Goal: Transaction & Acquisition: Purchase product/service

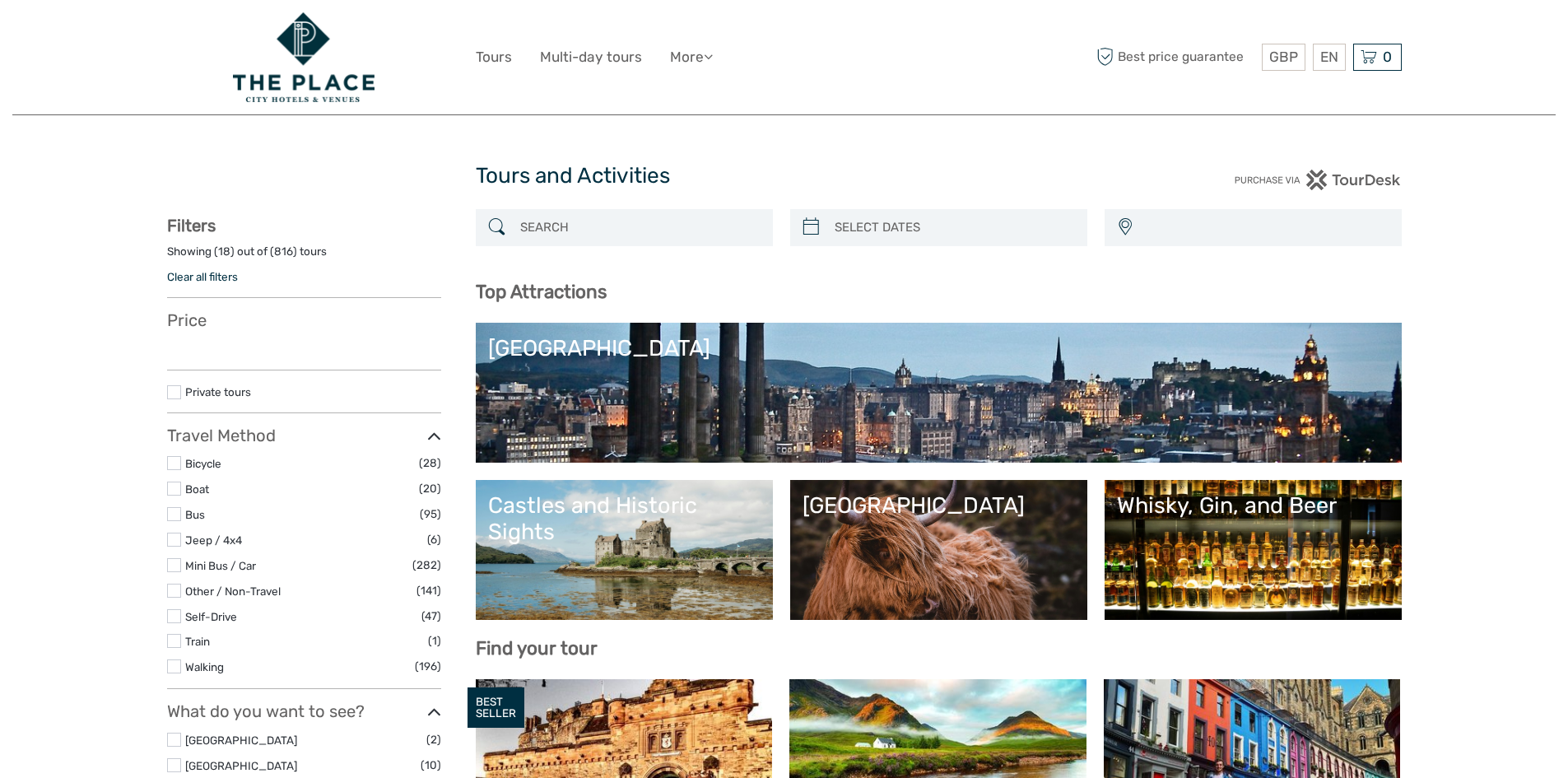
select select
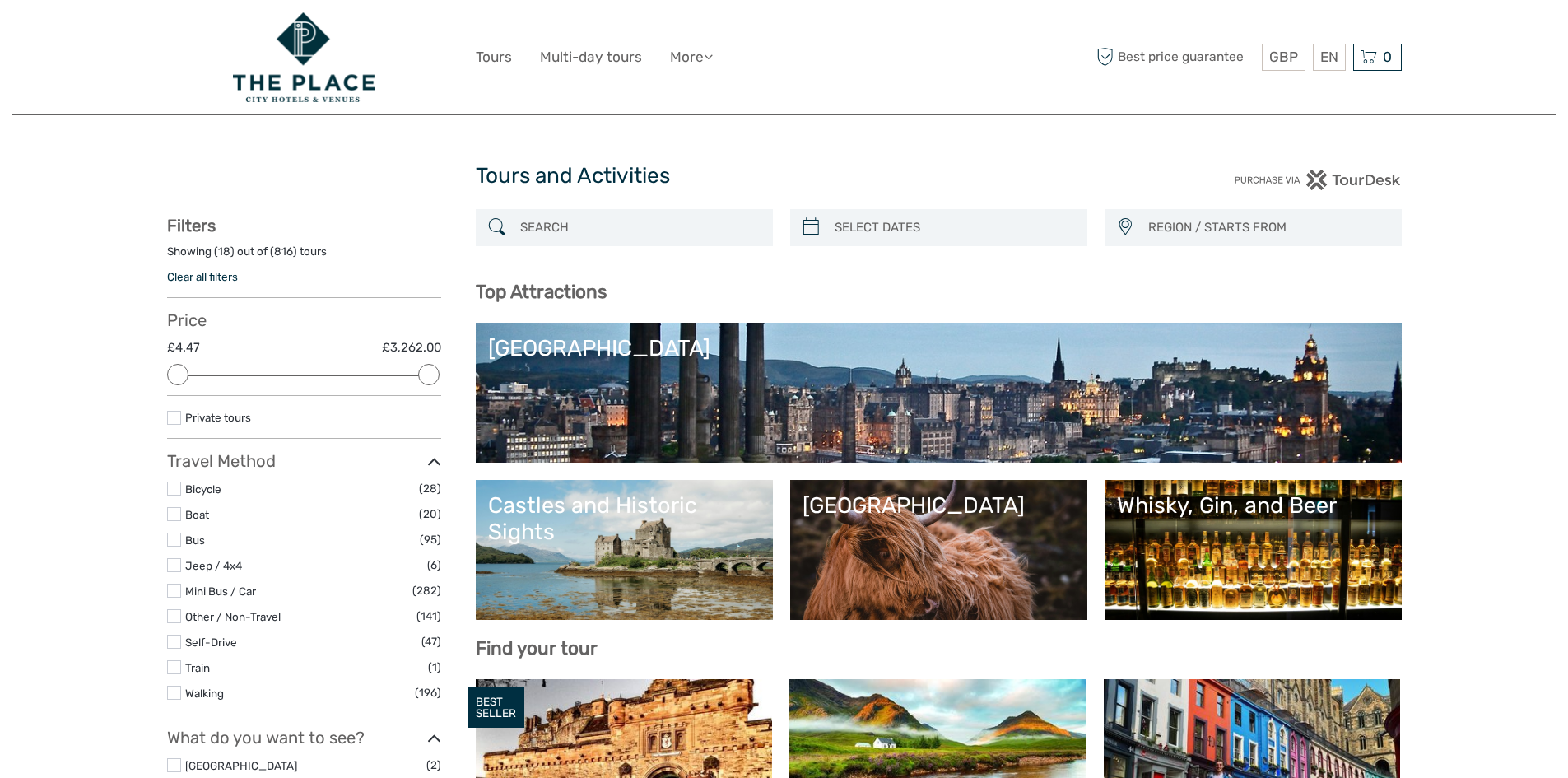
click at [683, 233] on input "search" at bounding box center [640, 228] width 252 height 29
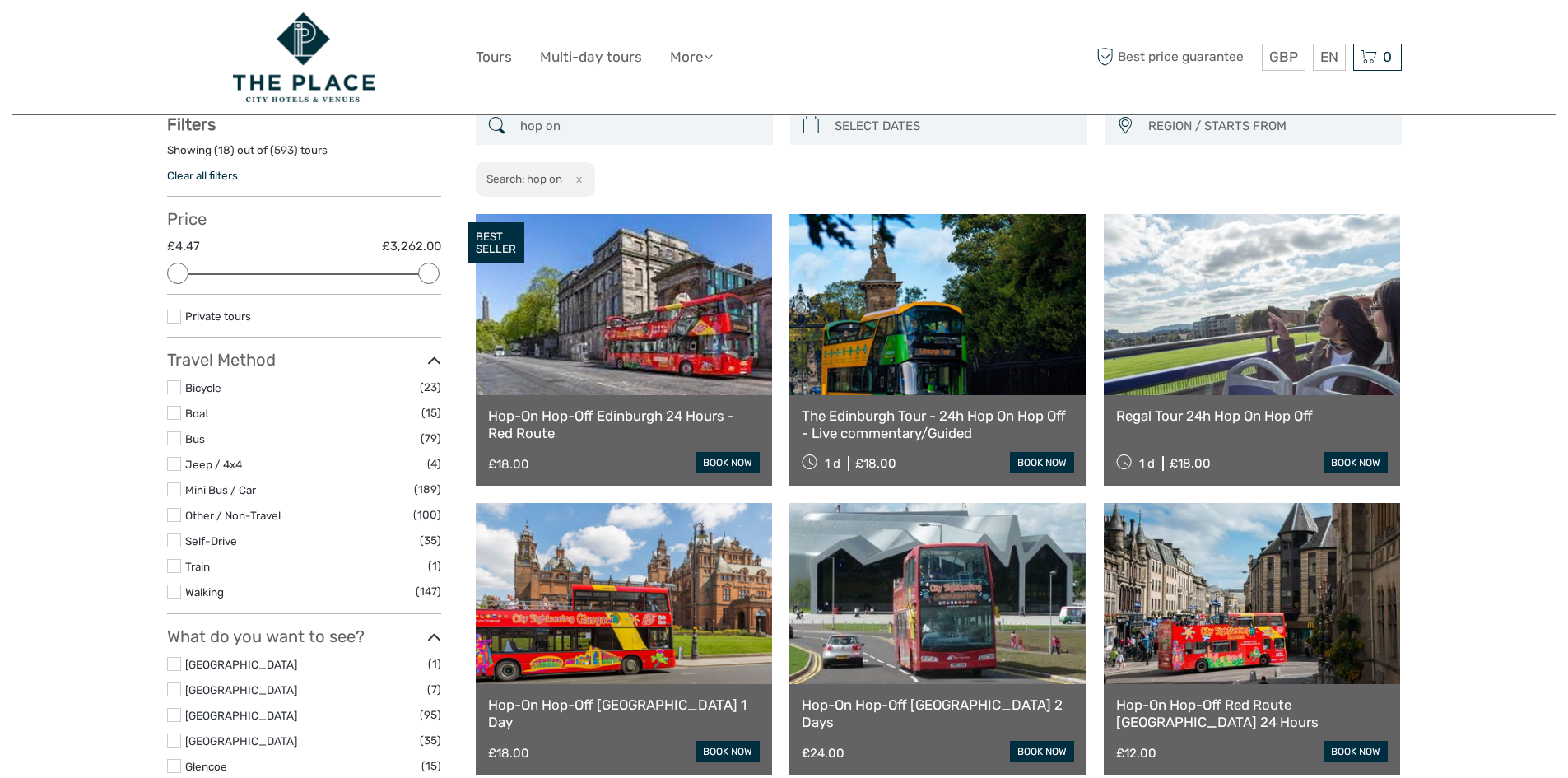
scroll to position [94, 0]
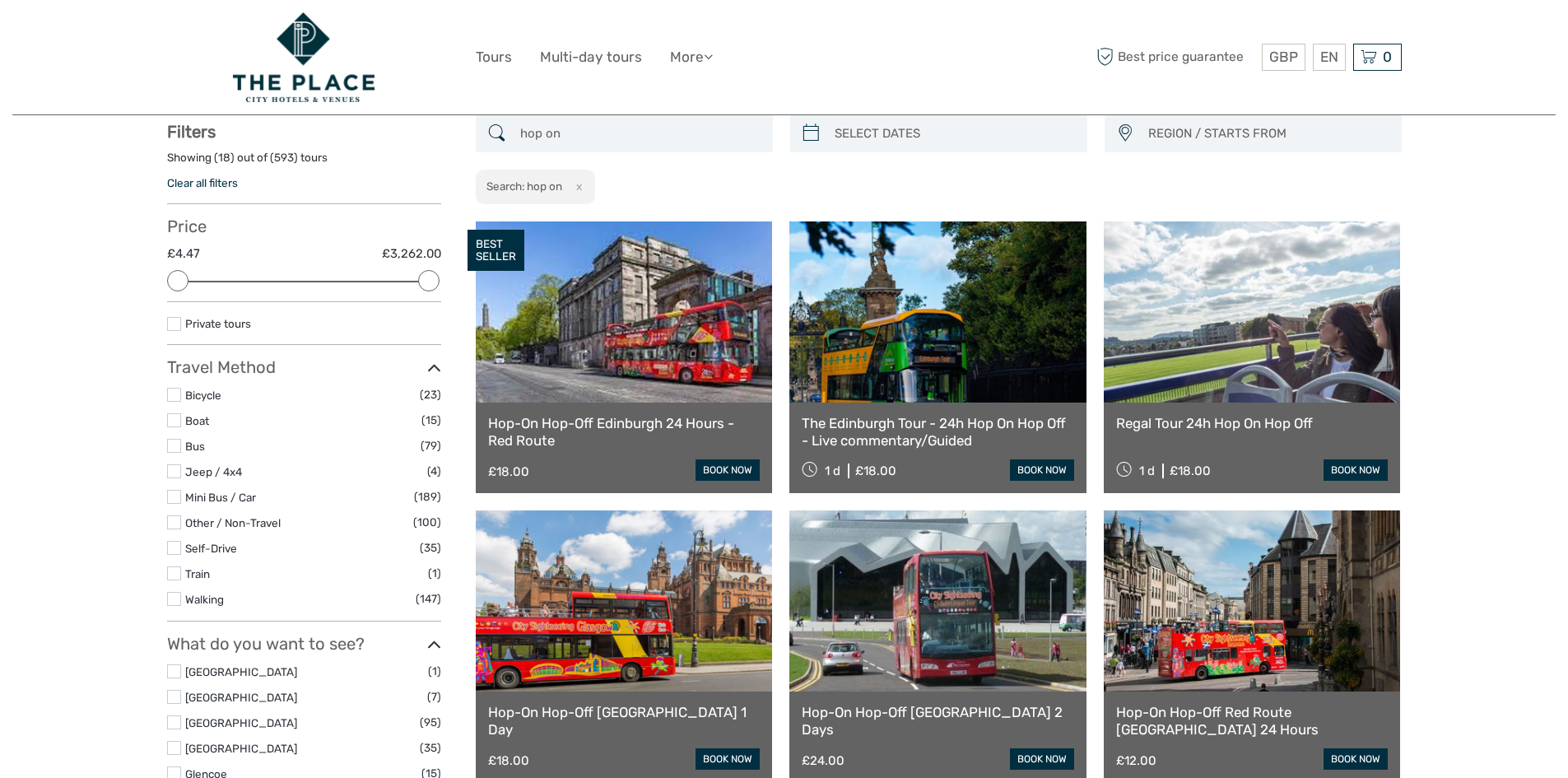
type input "hop on"
click at [608, 403] on div "Hop-On Hop-Off Edinburgh 24 Hours - Red Route £18.00 book now" at bounding box center [624, 448] width 297 height 90
click at [746, 478] on link "book now" at bounding box center [727, 470] width 64 height 22
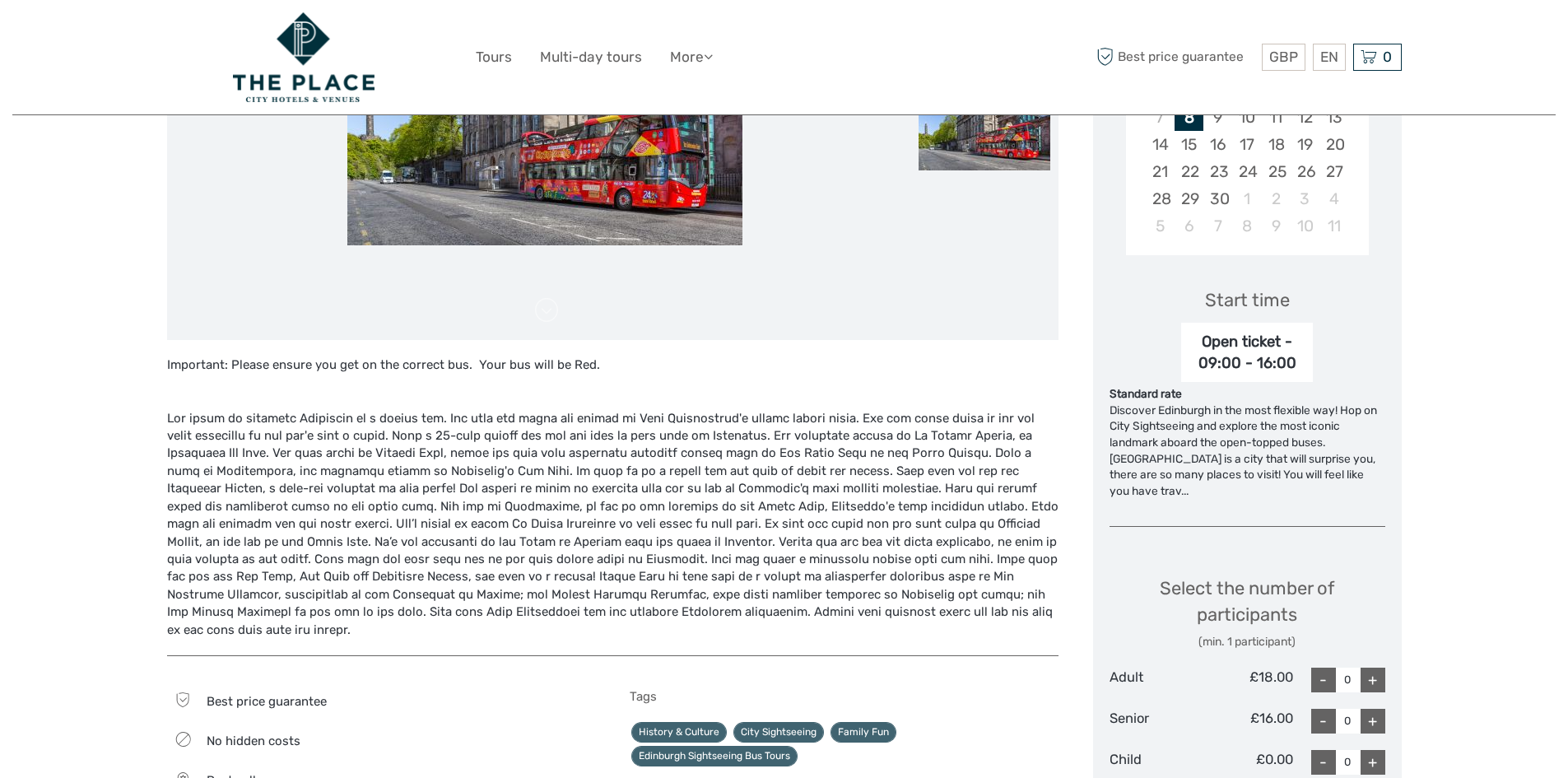
scroll to position [329, 0]
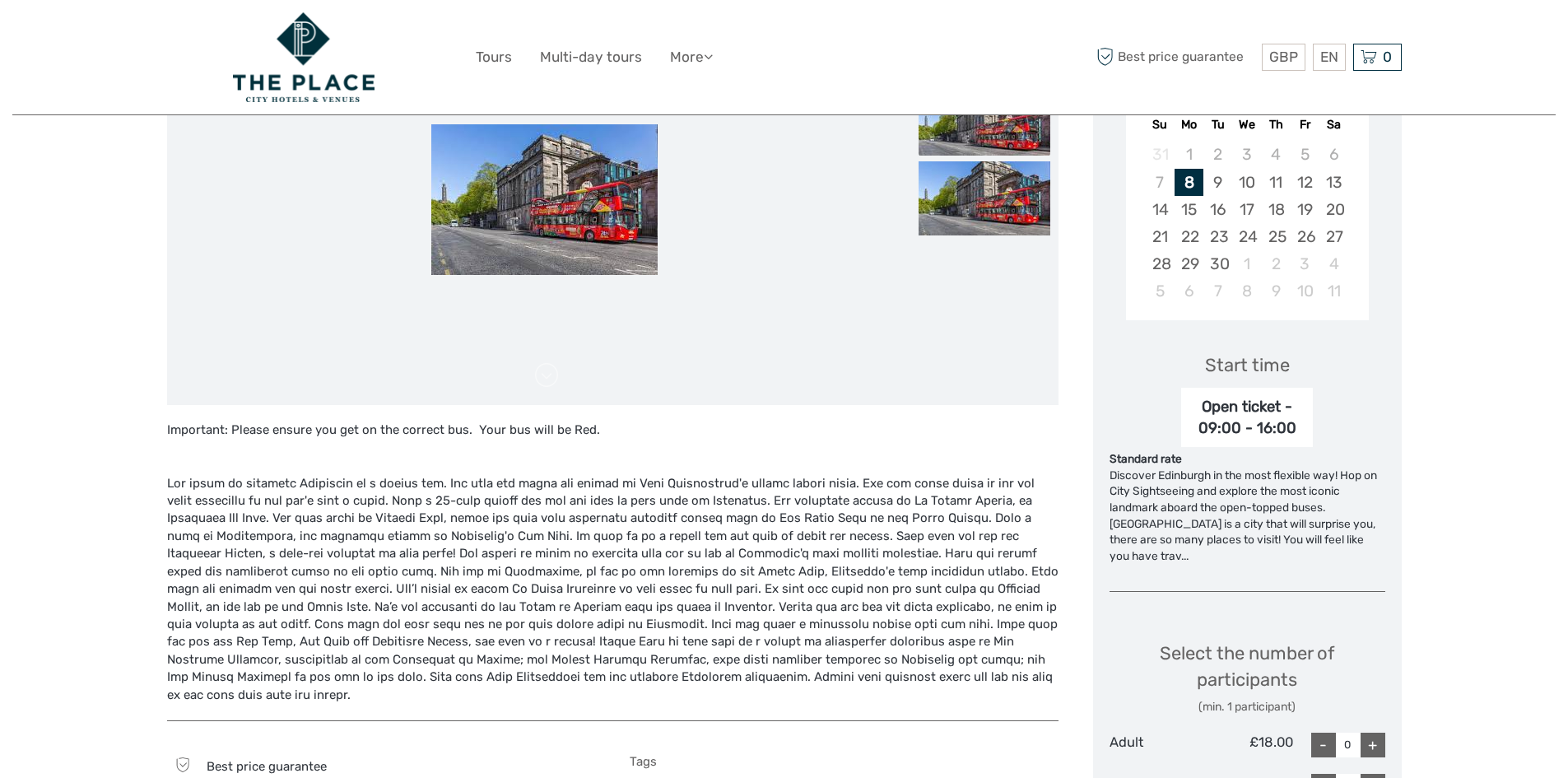
click at [1256, 432] on div "Open ticket - 09:00 - 16:00" at bounding box center [1248, 418] width 132 height 60
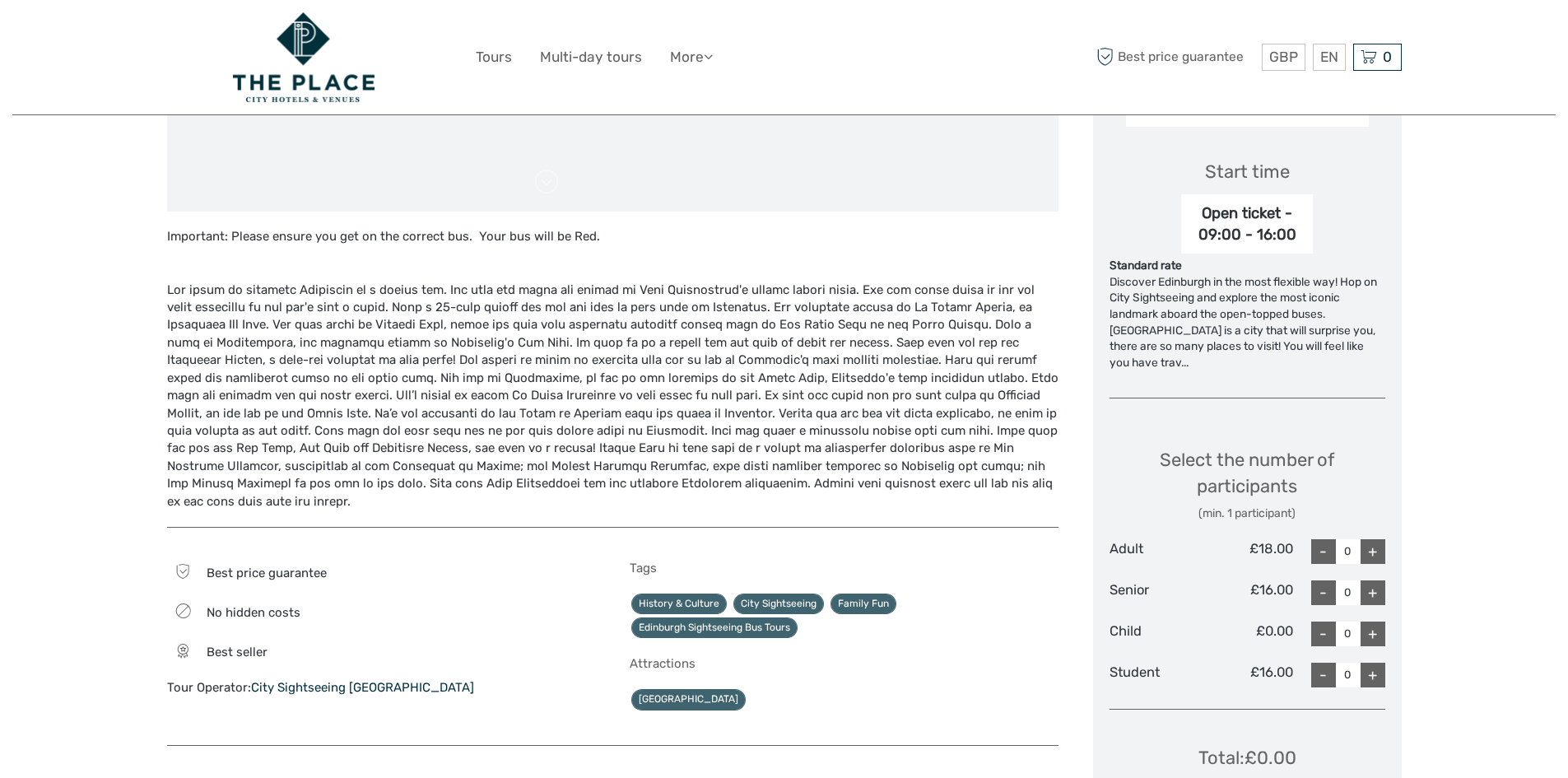
scroll to position [549, 0]
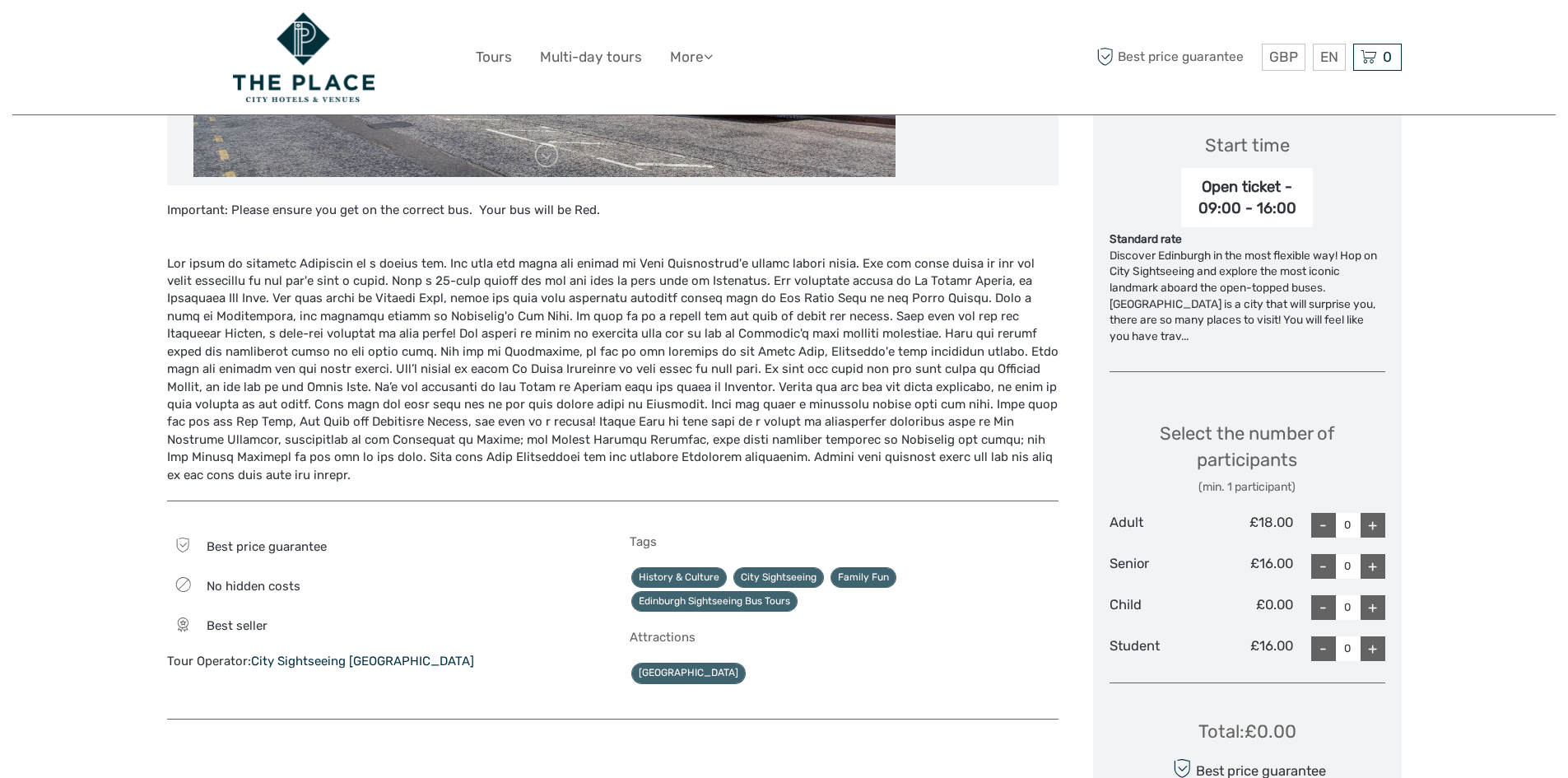
click at [1364, 557] on div "+" at bounding box center [1373, 565] width 24 height 24
type input "2"
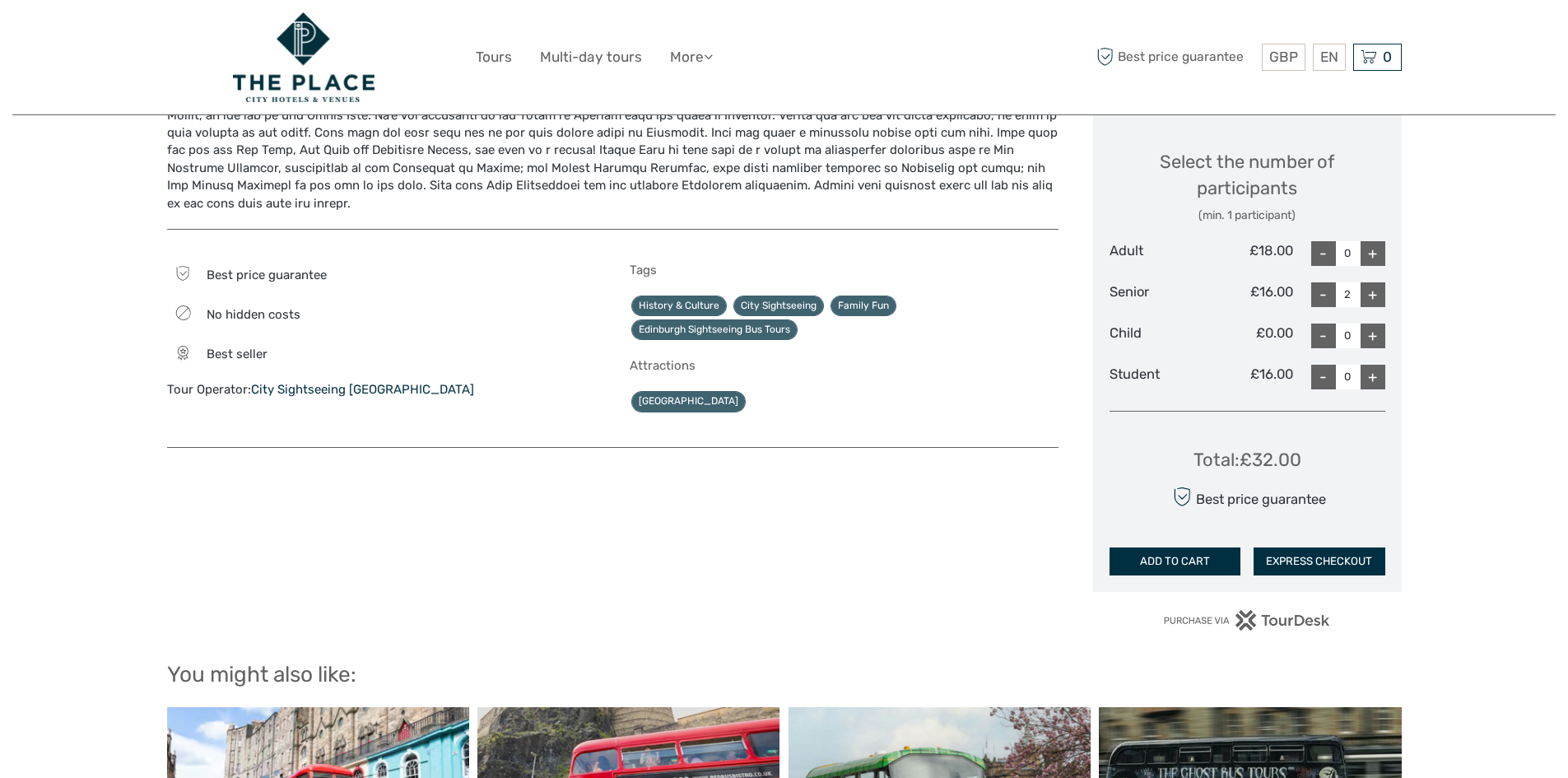
scroll to position [823, 0]
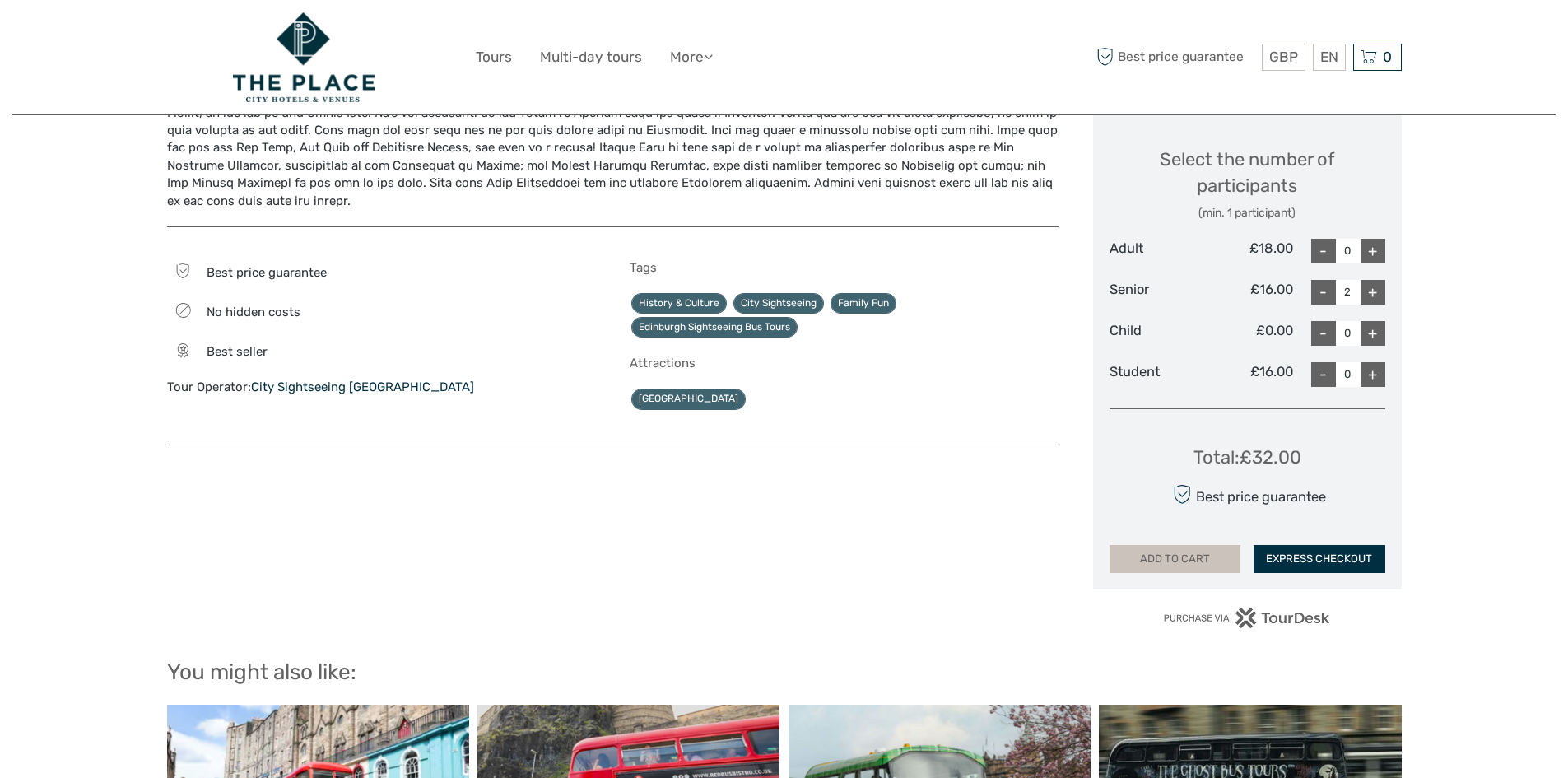
click at [1232, 551] on button "ADD TO CART" at bounding box center [1176, 558] width 132 height 28
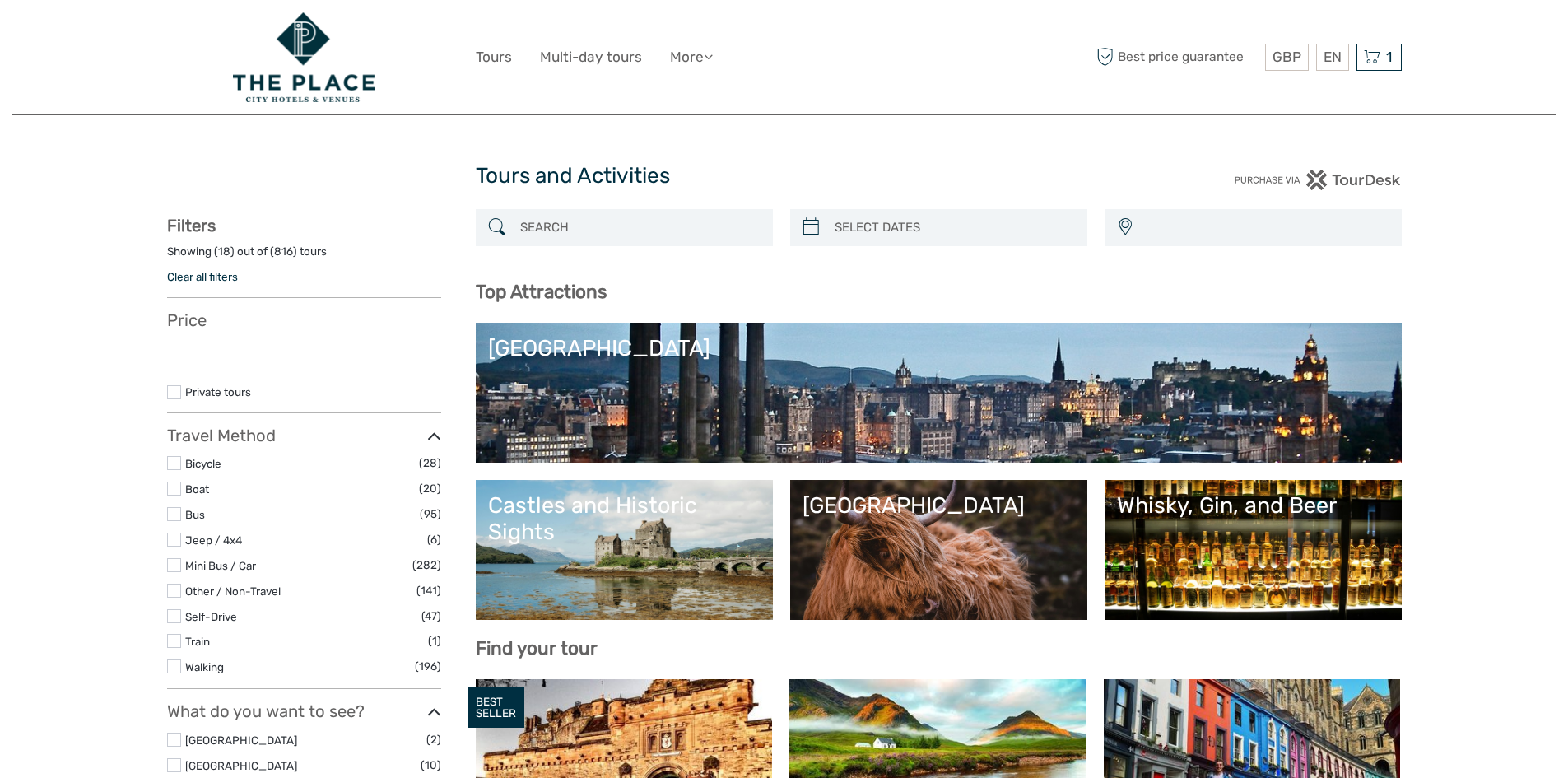
select select
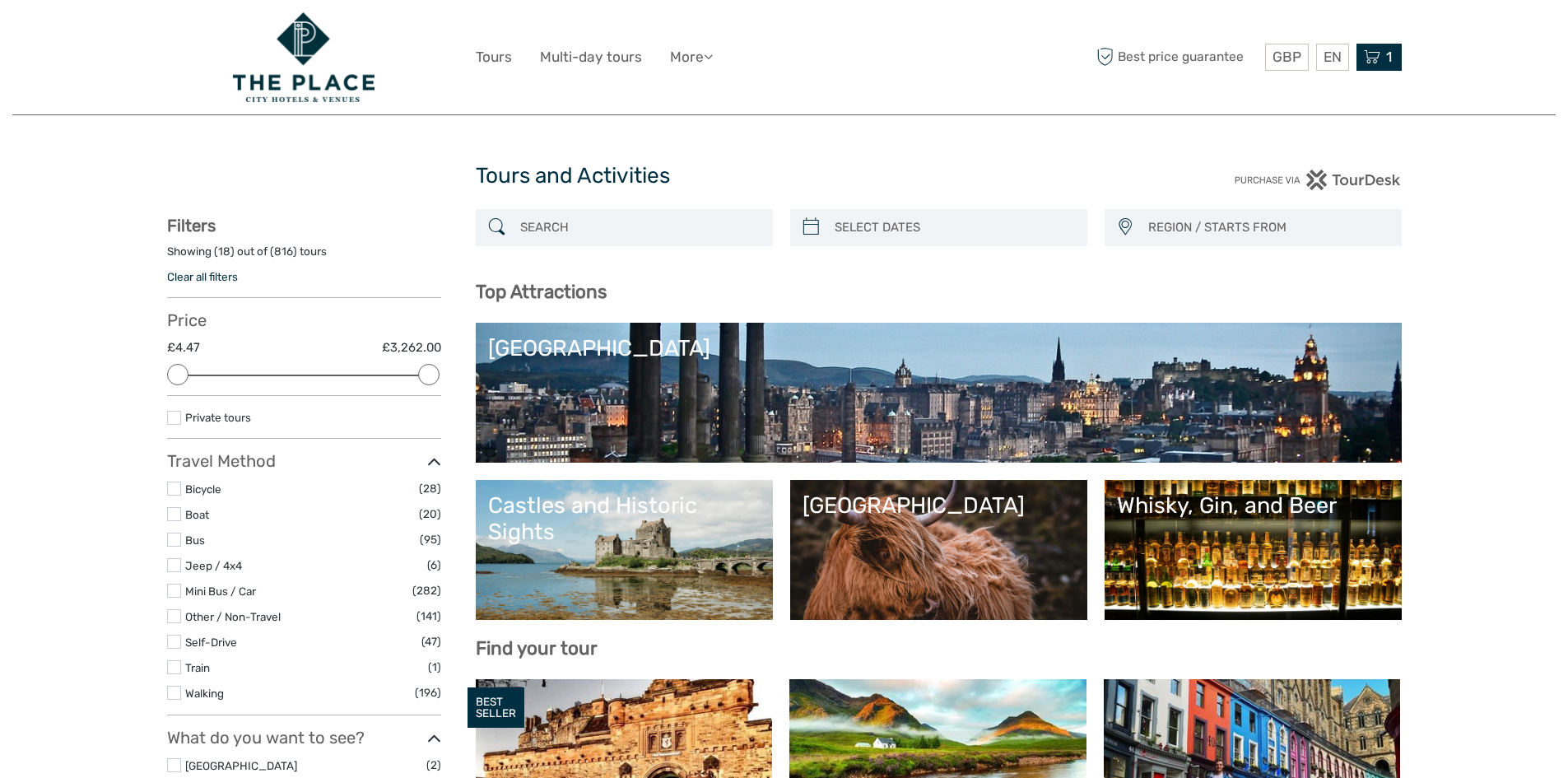
click at [1390, 59] on span "1" at bounding box center [1390, 57] width 11 height 16
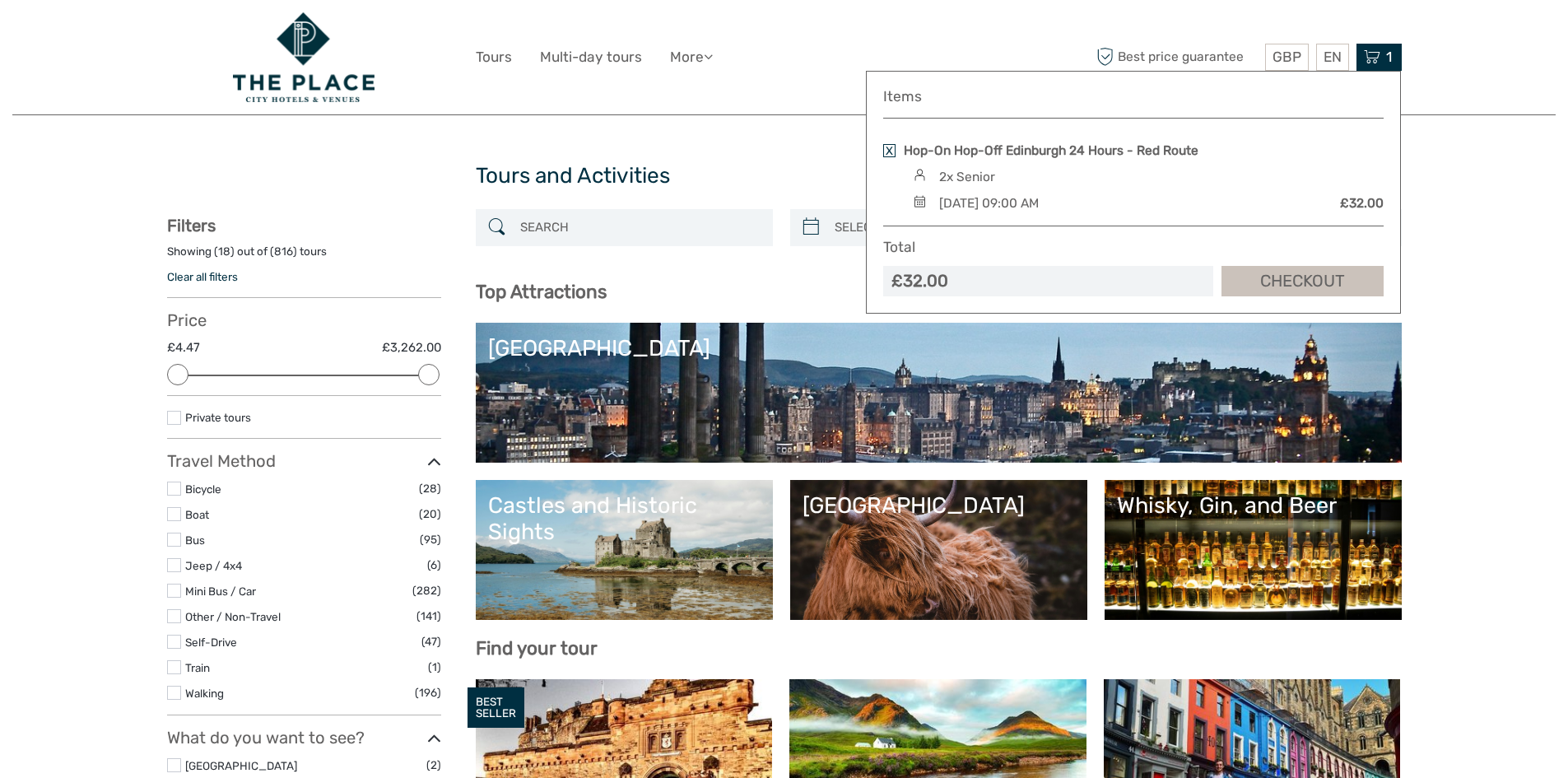
click at [1263, 274] on link "Checkout" at bounding box center [1302, 281] width 162 height 31
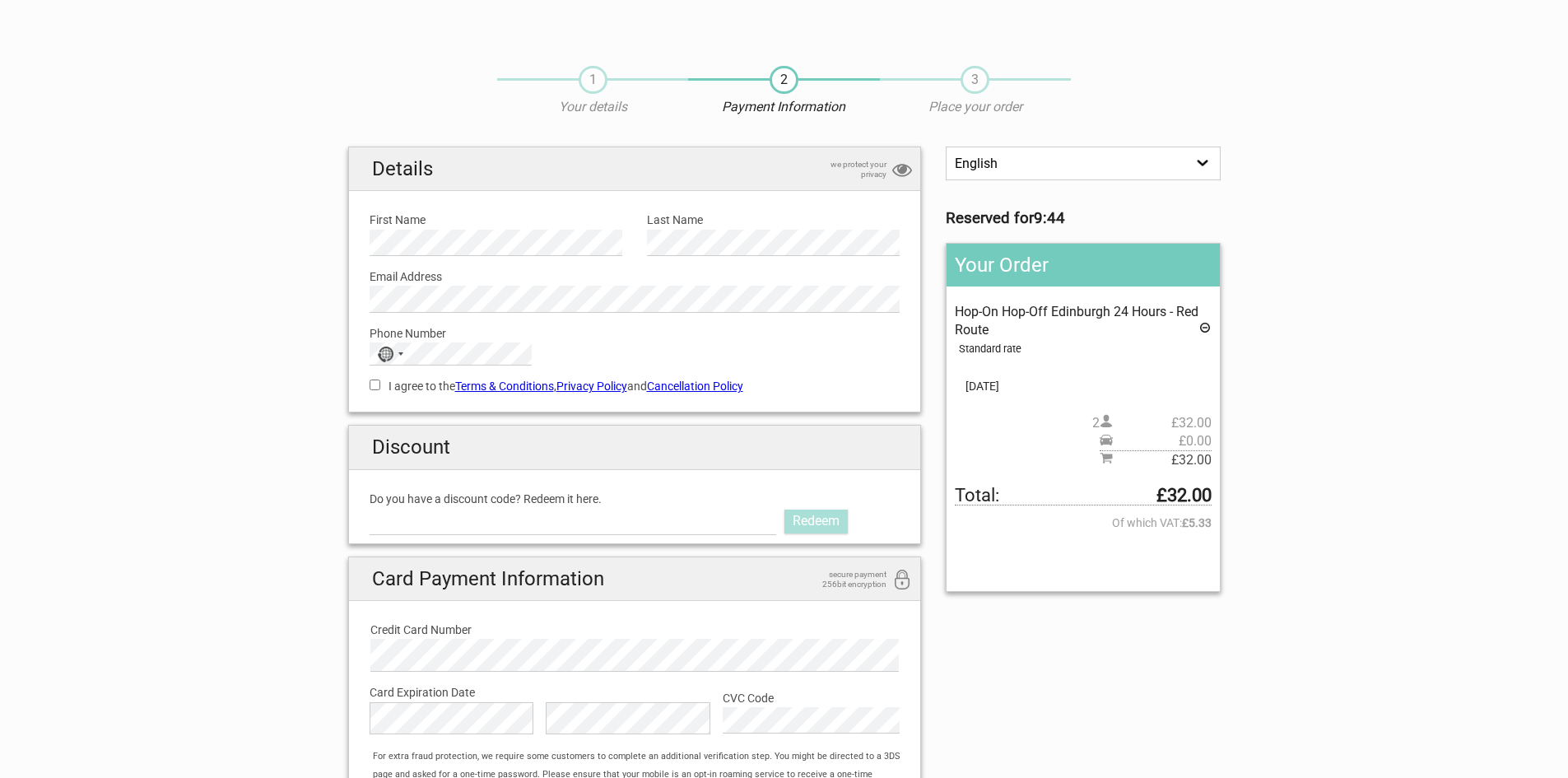
click at [125, 664] on section "1 Your details 2 Payment Information 3 Place your order English Español Deutsch…" at bounding box center [784, 468] width 1568 height 837
click at [595, 463] on h2 "Discount" at bounding box center [635, 447] width 572 height 43
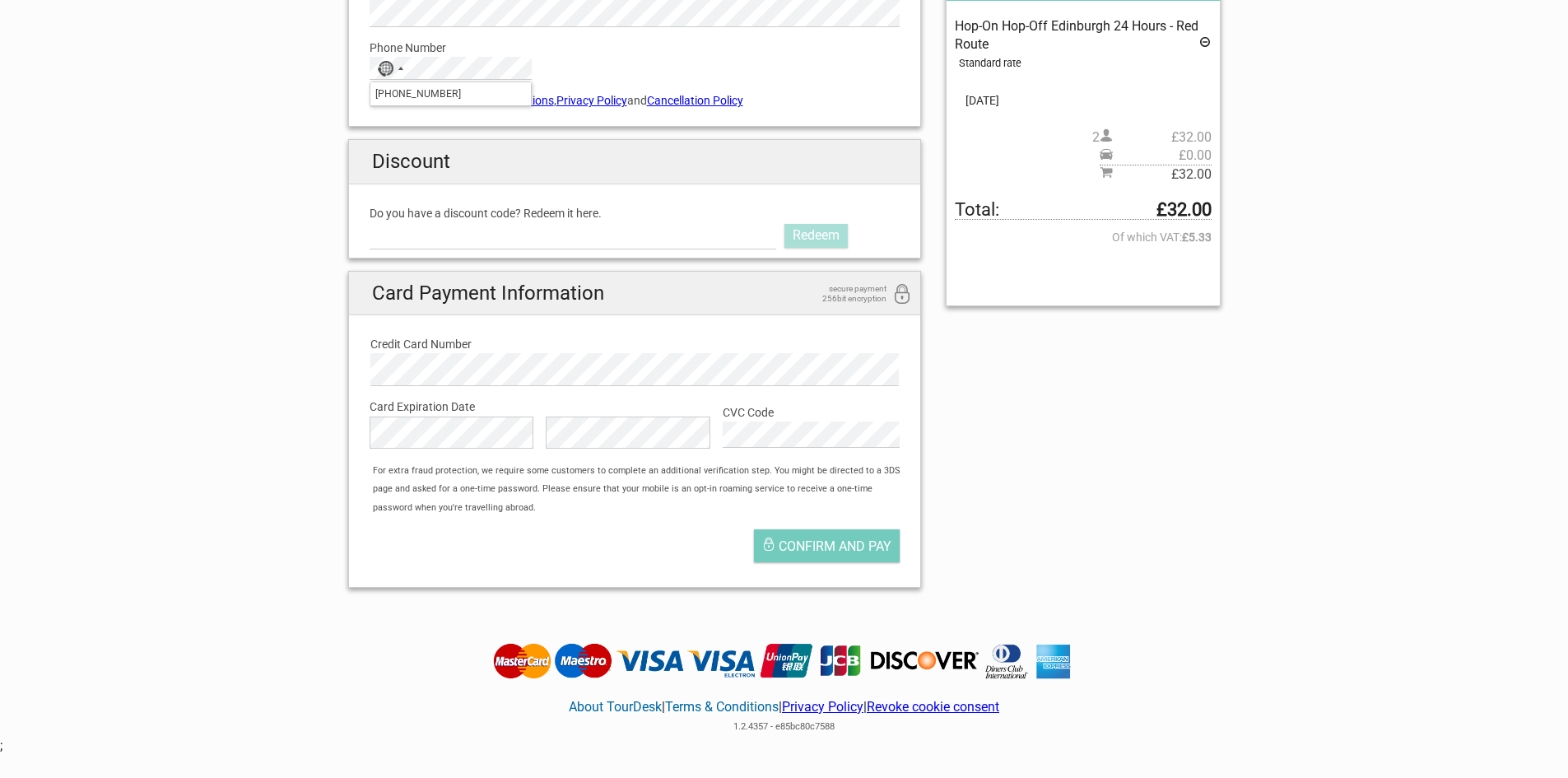
scroll to position [384, 0]
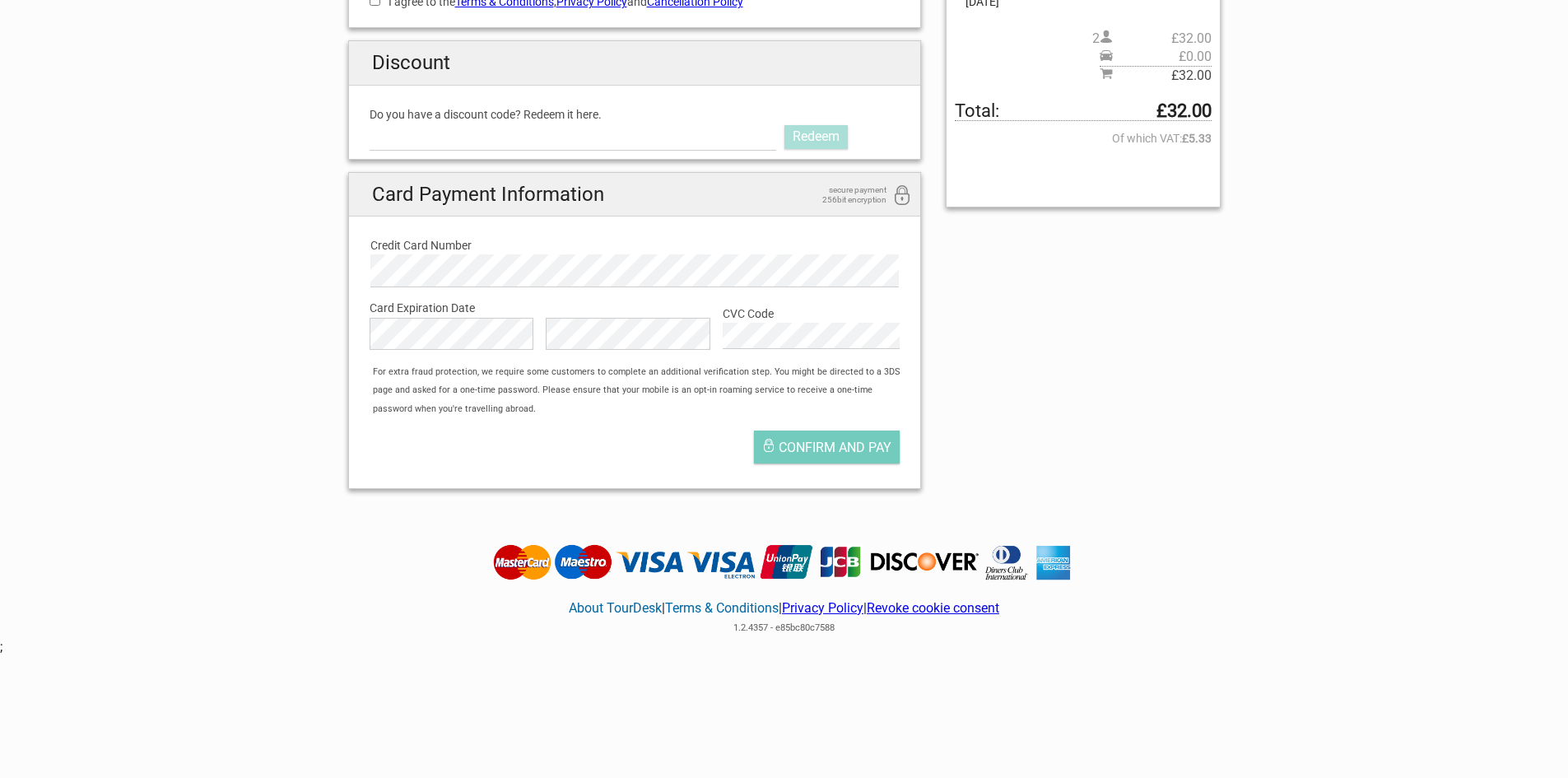
drag, startPoint x: 586, startPoint y: 400, endPoint x: 550, endPoint y: 382, distance: 40.2
click at [586, 400] on div "For extra fraud protection, we require some customers to complete an additional…" at bounding box center [642, 390] width 556 height 55
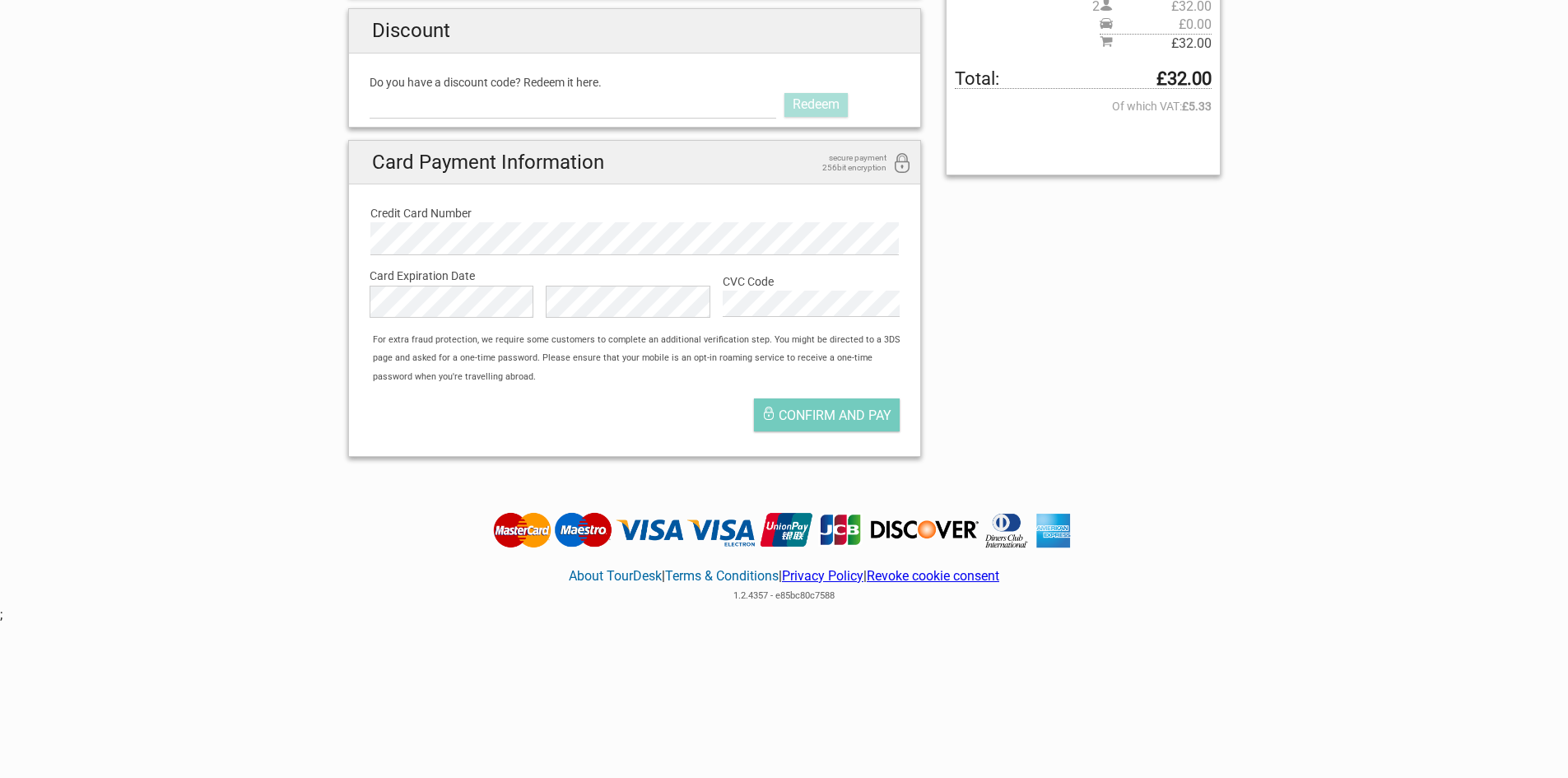
scroll to position [426, 0]
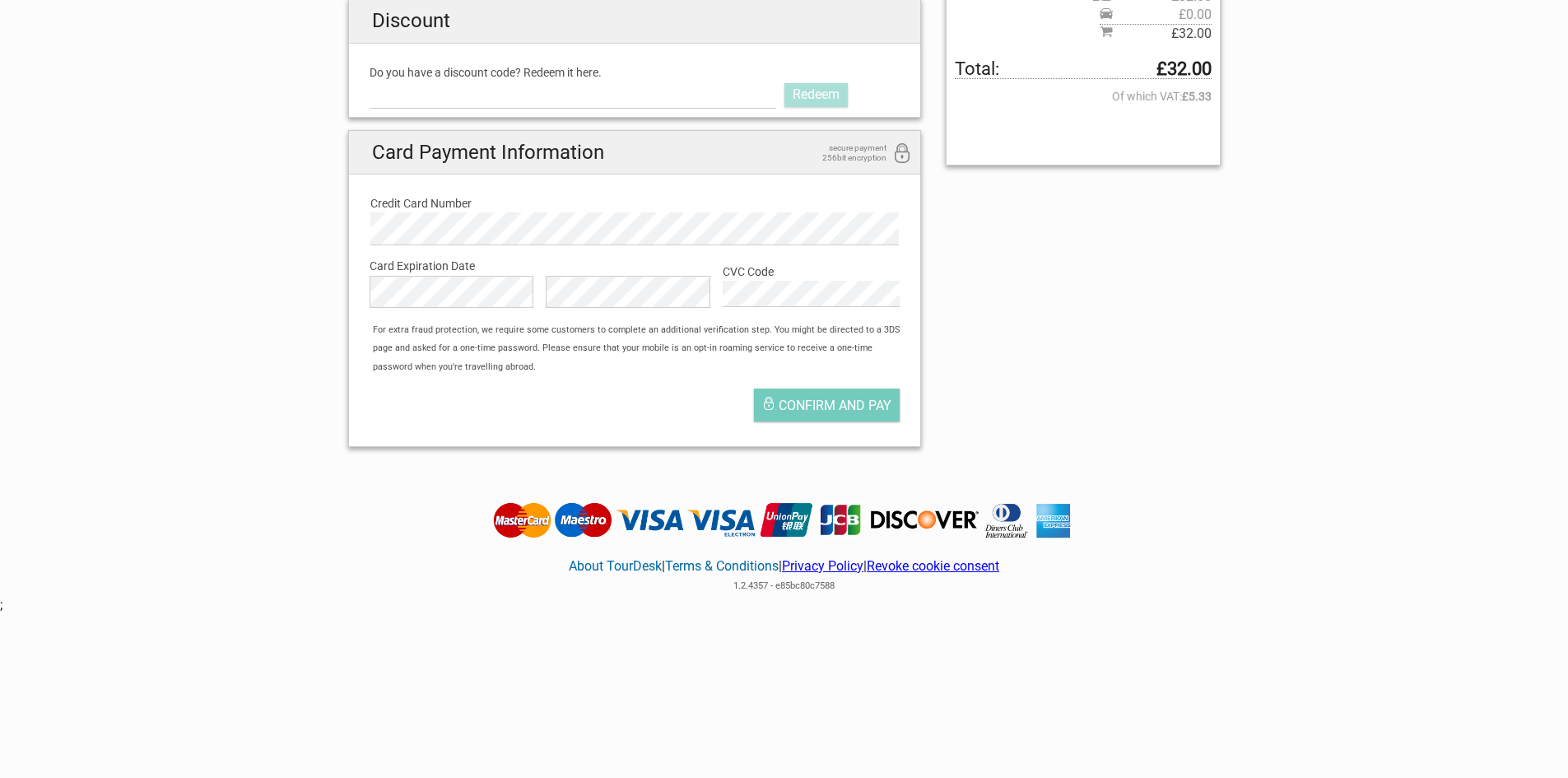
click at [689, 404] on div "Confirm and pay" at bounding box center [635, 409] width 556 height 58
click at [807, 408] on span "Confirm and pay" at bounding box center [835, 405] width 113 height 15
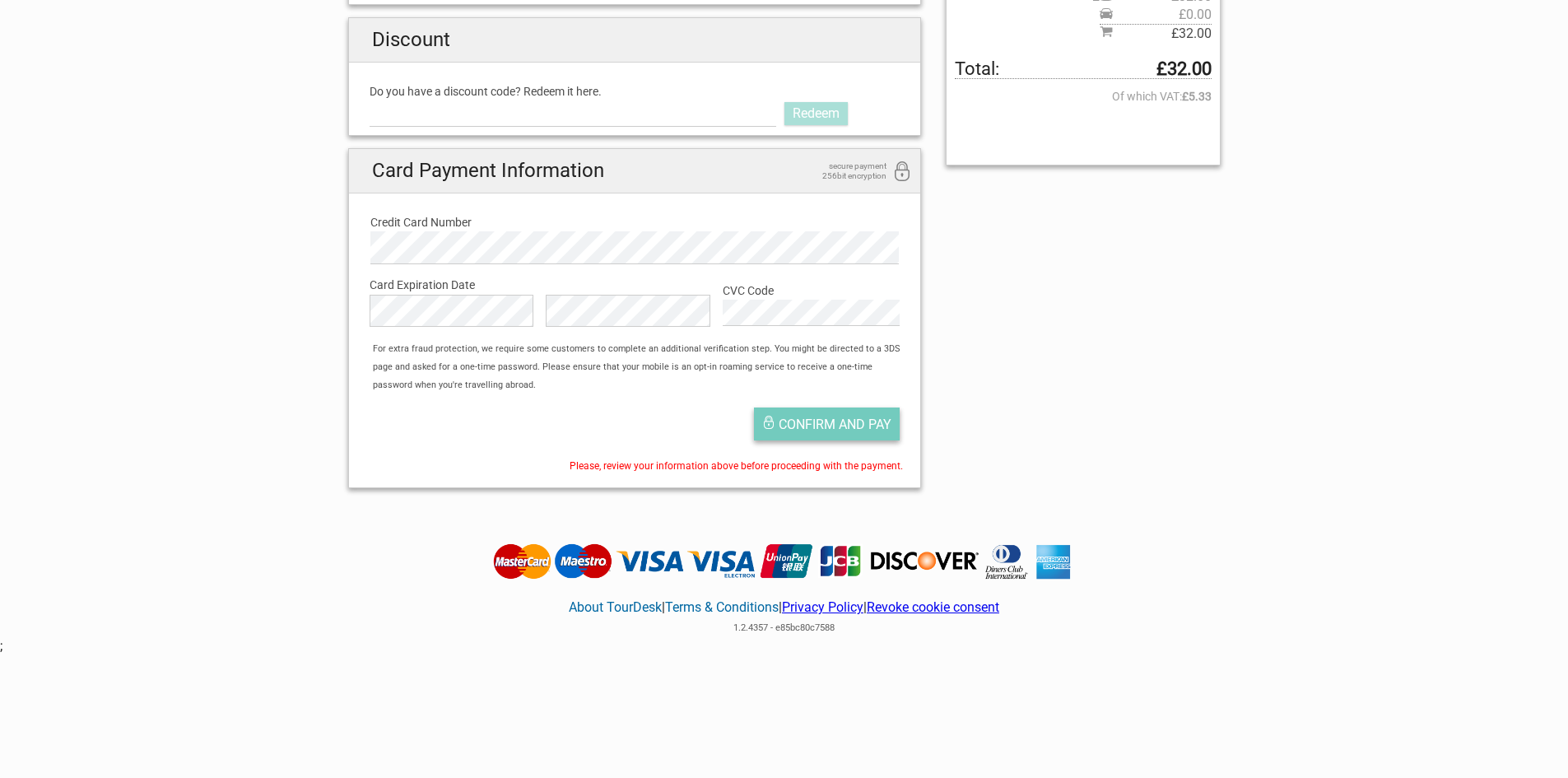
click at [823, 422] on span "Confirm and pay" at bounding box center [835, 423] width 113 height 15
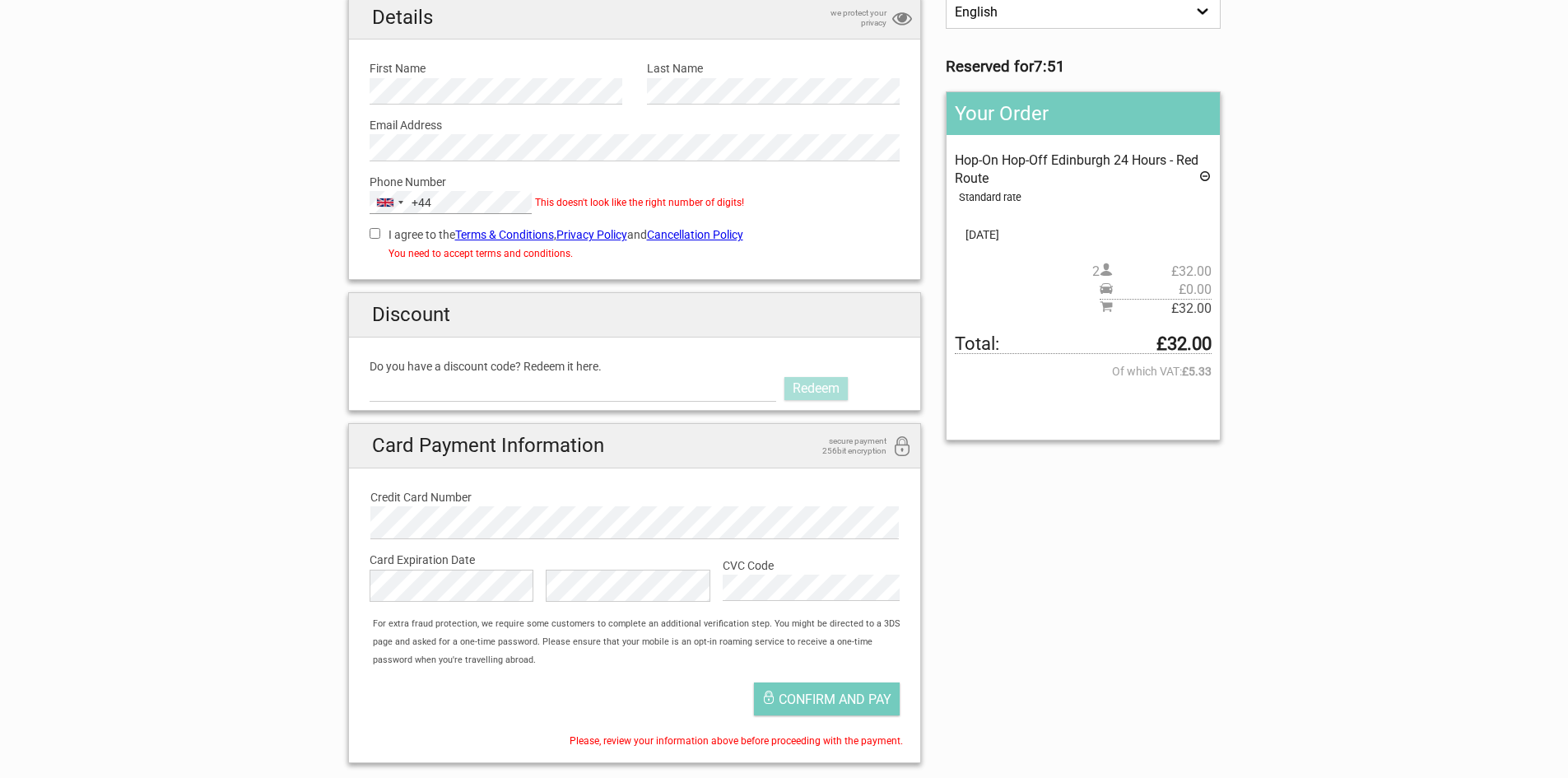
scroll to position [152, 0]
click at [384, 197] on div "United States +1" at bounding box center [385, 202] width 16 height 9
click at [395, 227] on input "+64 274946025" at bounding box center [457, 226] width 174 height 23
drag, startPoint x: 461, startPoint y: 225, endPoint x: 366, endPoint y: 224, distance: 95.0
click at [366, 224] on div "Details we protect your privacy First Name Please provide us with your name. La…" at bounding box center [635, 137] width 556 height 267
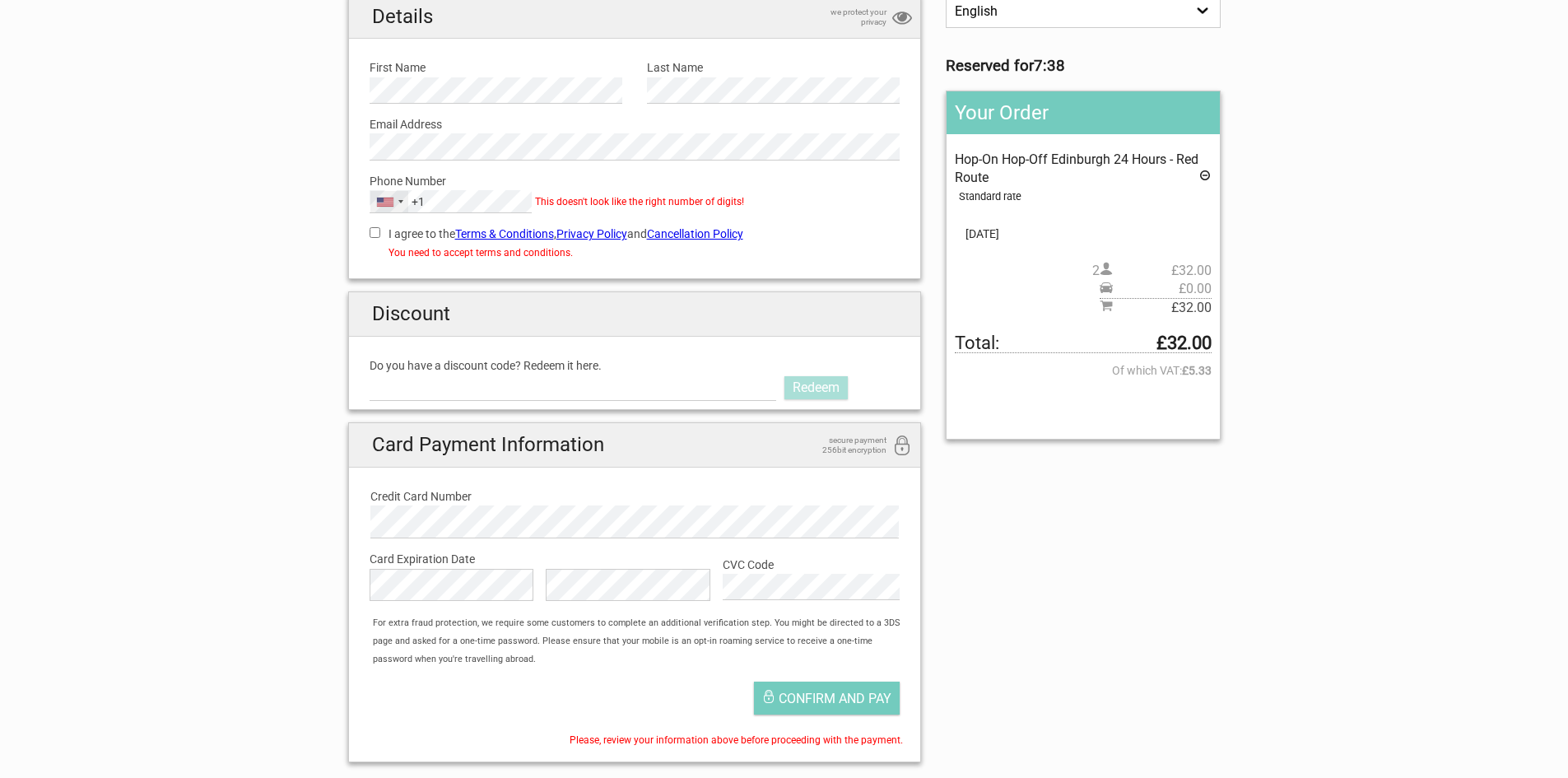
click at [405, 203] on div "United States +1" at bounding box center [389, 202] width 38 height 22
click at [423, 227] on input "+64 274946025" at bounding box center [457, 226] width 174 height 23
click at [413, 201] on div "+1" at bounding box center [418, 202] width 14 height 18
type input "+64"
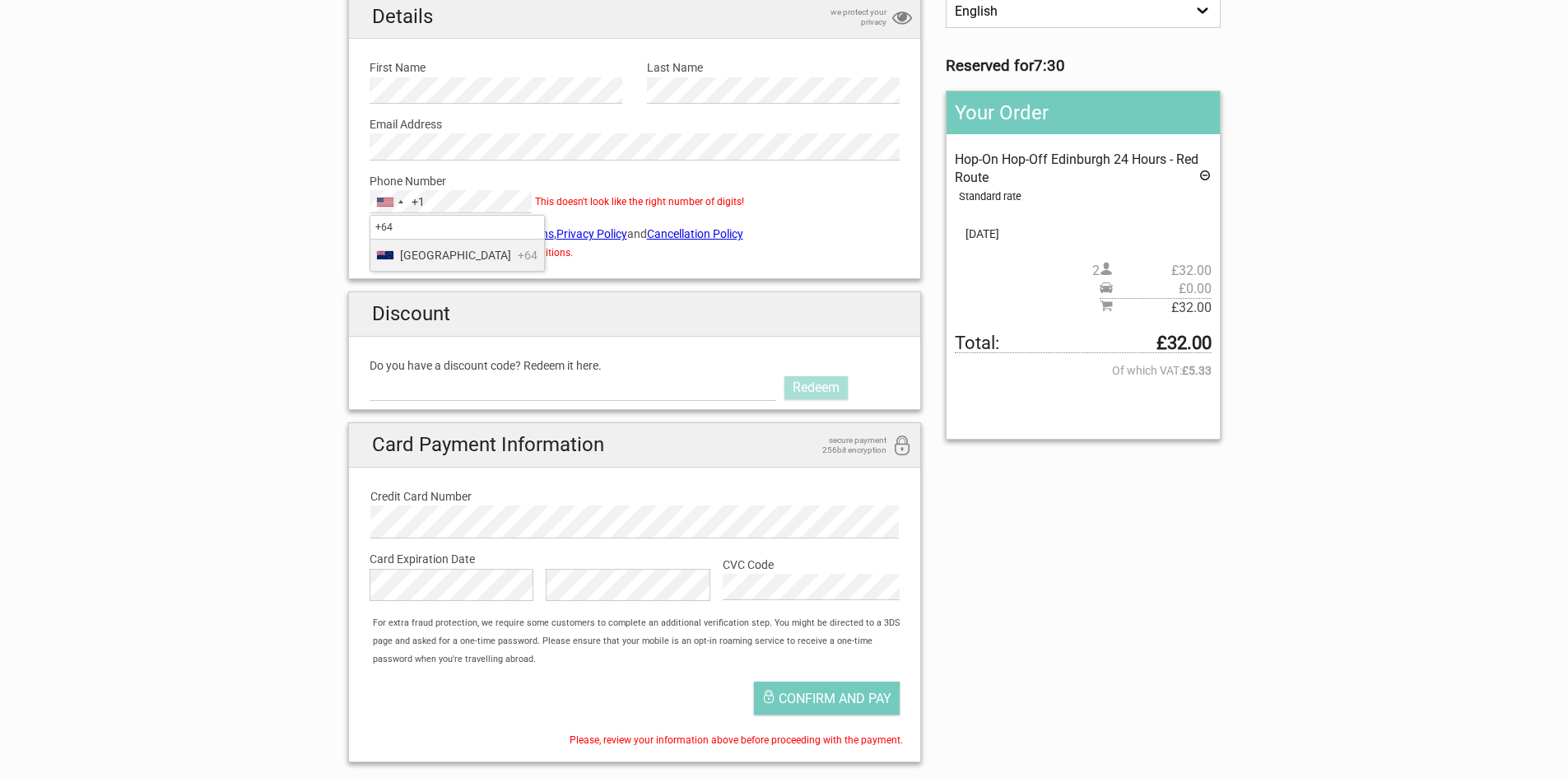
click at [668, 289] on form "Details we protect your privacy First Name Please provide us with your name. La…" at bounding box center [635, 378] width 574 height 768
click at [409, 204] on button "United States +1 +1" at bounding box center [397, 202] width 54 height 22
click at [423, 259] on span "New Zealand" at bounding box center [455, 255] width 111 height 18
click at [397, 233] on label "I agree to the Terms & Conditions , Privacy Policy and Cancellation Policy" at bounding box center [635, 233] width 531 height 18
click at [380, 233] on input "I agree to the Terms & Conditions , Privacy Policy and Cancellation Policy" at bounding box center [375, 232] width 11 height 11
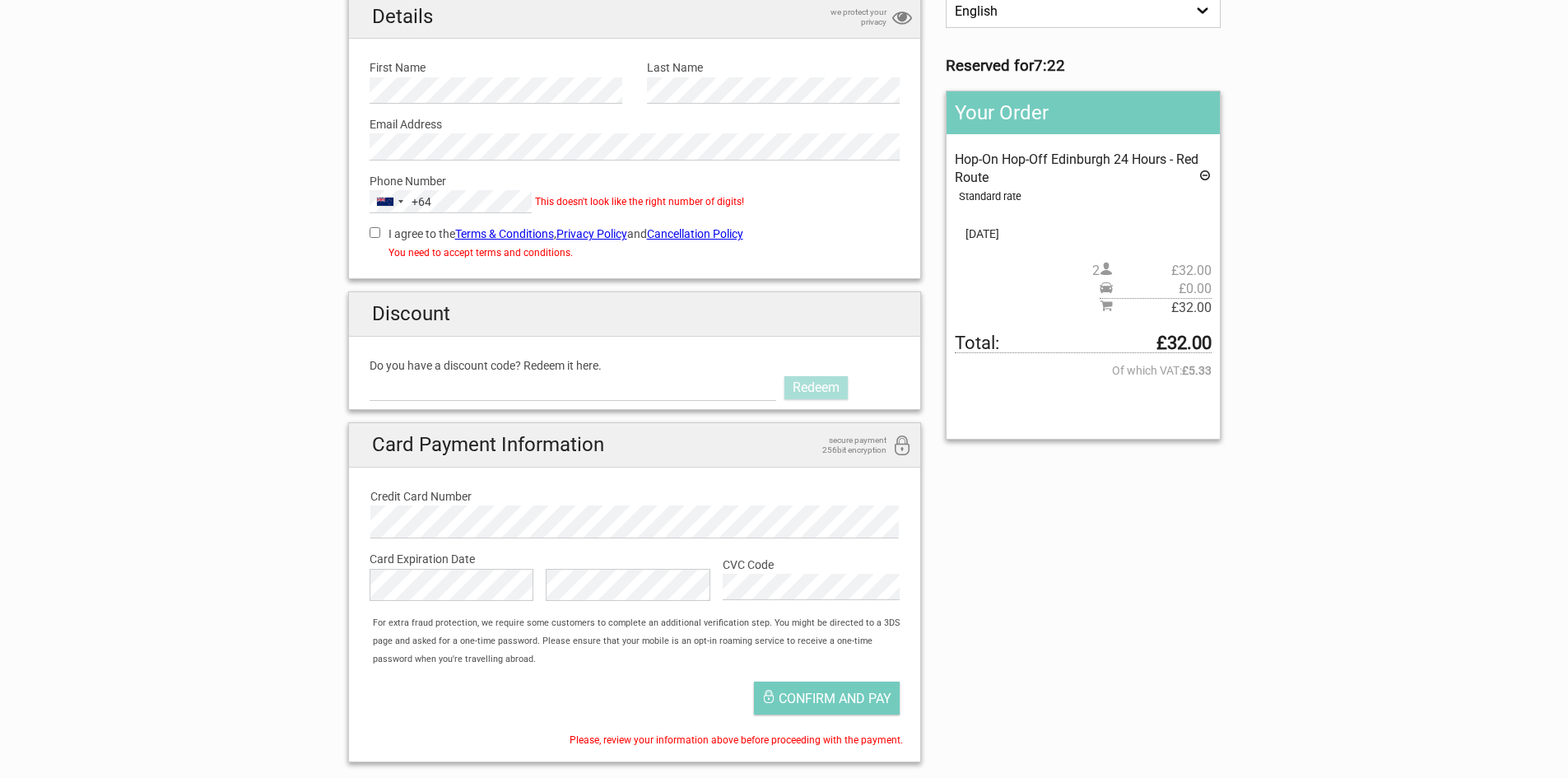
checkbox input "true"
click at [854, 698] on span "Confirm and pay" at bounding box center [835, 697] width 113 height 15
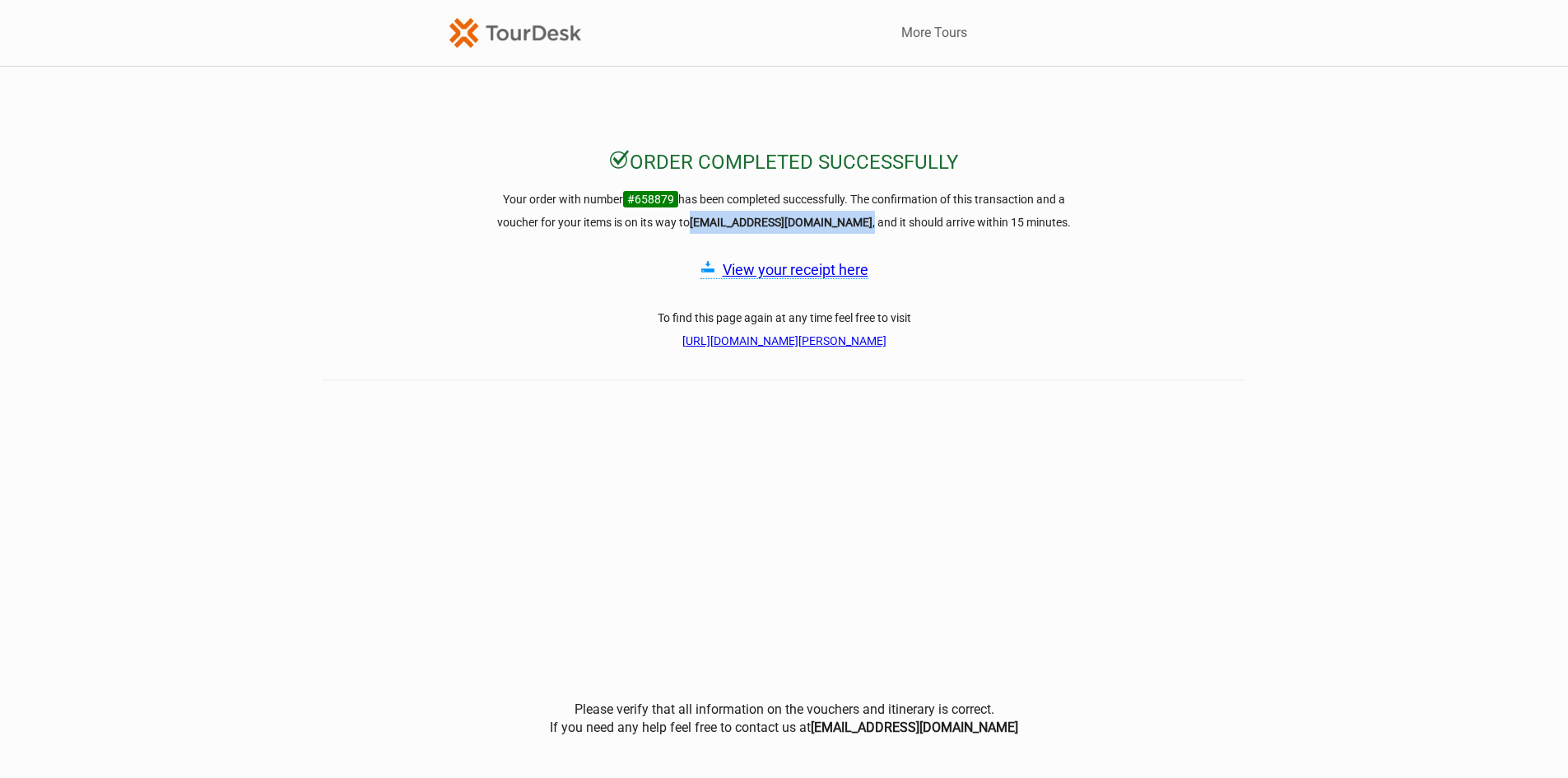
drag, startPoint x: 725, startPoint y: 227, endPoint x: 837, endPoint y: 227, distance: 112.0
click at [837, 227] on h3 "Your order with number #658879 has been completed successfully. The confirmatio…" at bounding box center [784, 210] width 593 height 46
click at [792, 221] on strong "[EMAIL_ADDRESS][DOMAIN_NAME]" at bounding box center [782, 222] width 183 height 14
click at [792, 224] on strong "[EMAIL_ADDRESS][DOMAIN_NAME]" at bounding box center [782, 222] width 183 height 14
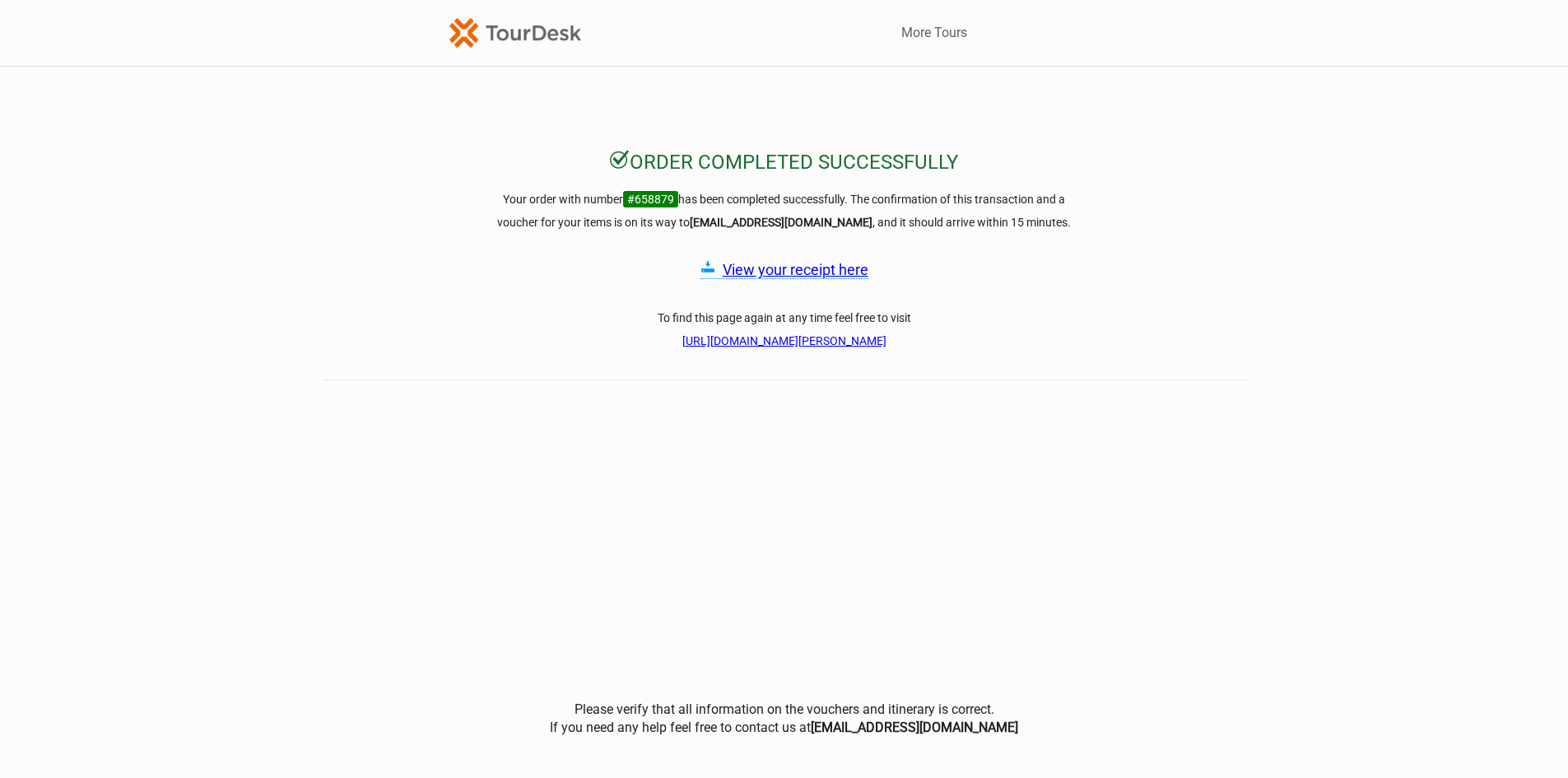
click at [779, 265] on link "View your receipt here" at bounding box center [795, 269] width 146 height 17
